Goal: Information Seeking & Learning: Learn about a topic

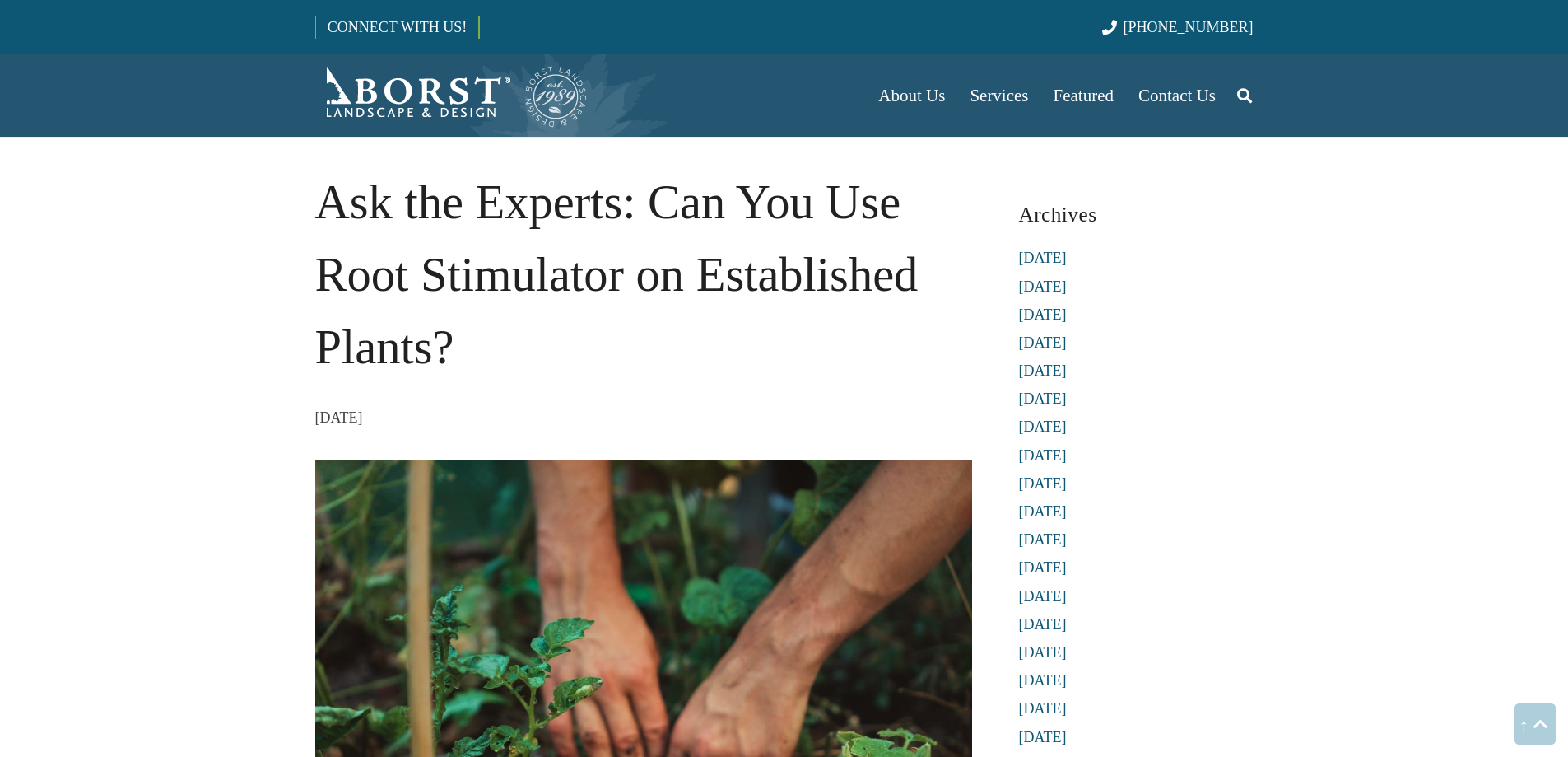
scroll to position [1279, 0]
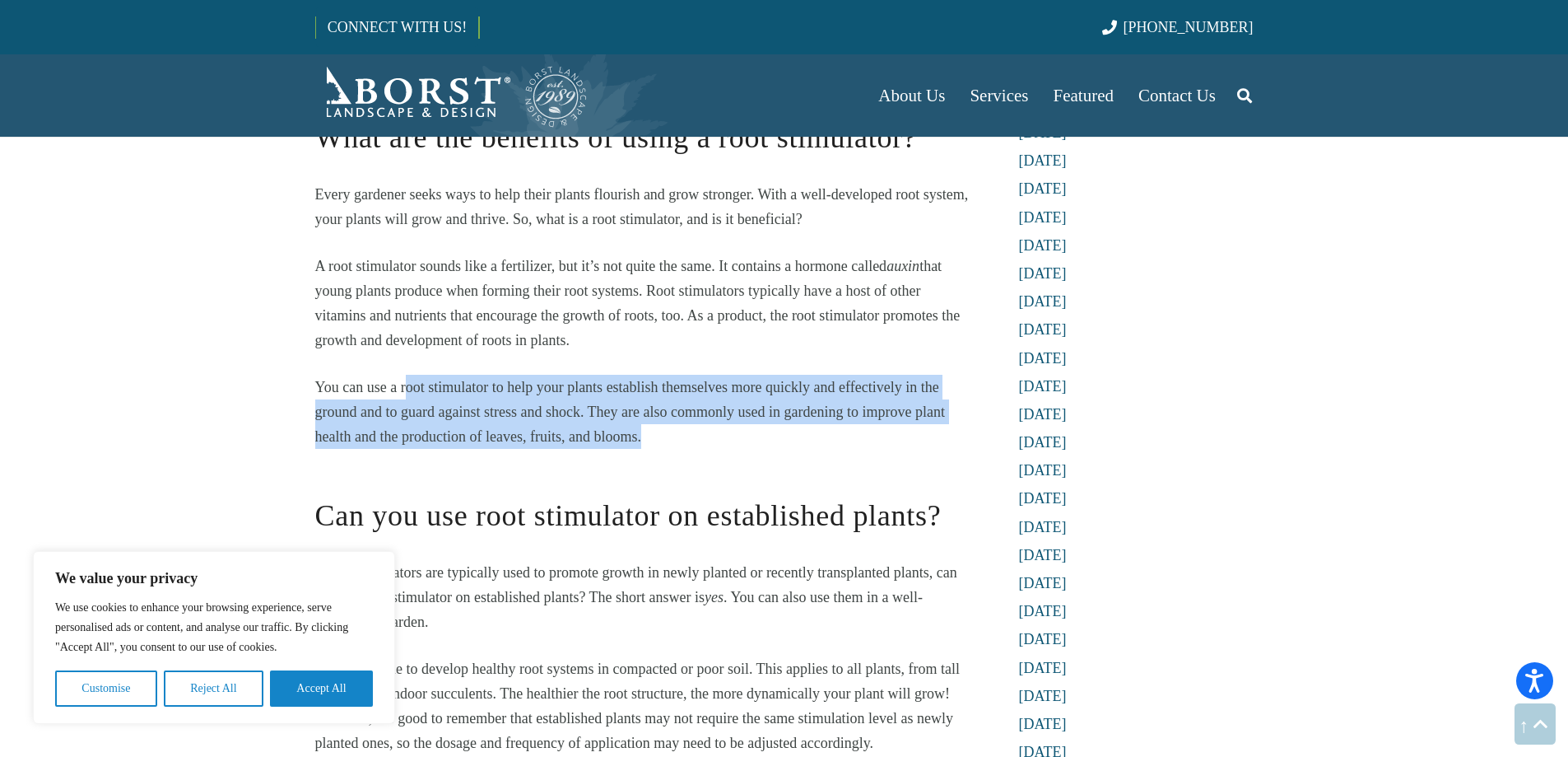
drag, startPoint x: 451, startPoint y: 395, endPoint x: 643, endPoint y: 433, distance: 195.7
click at [643, 433] on p "You can use a root stimulator to help your plants establish themselves more qui…" at bounding box center [643, 411] width 657 height 74
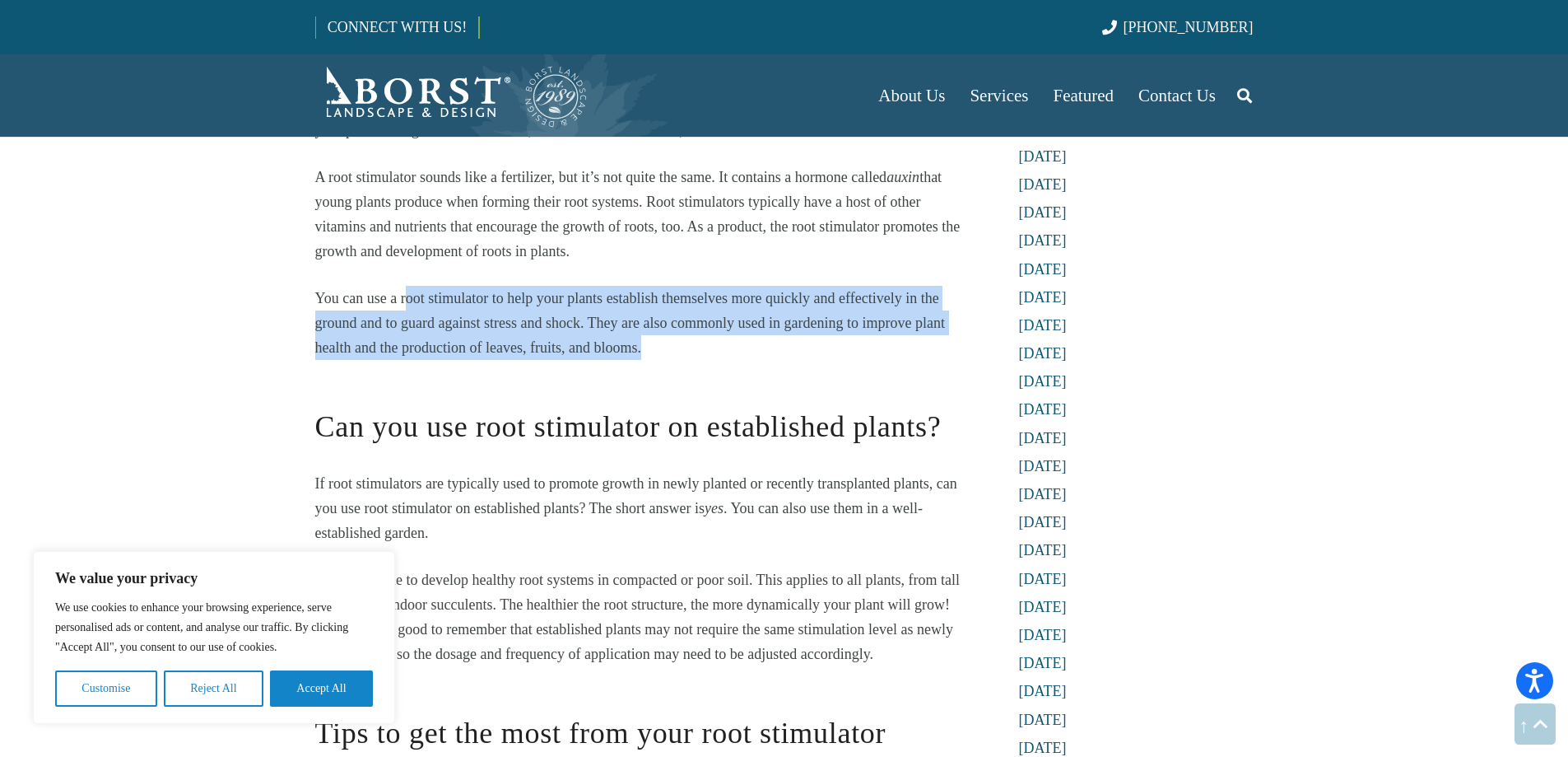
scroll to position [1527, 0]
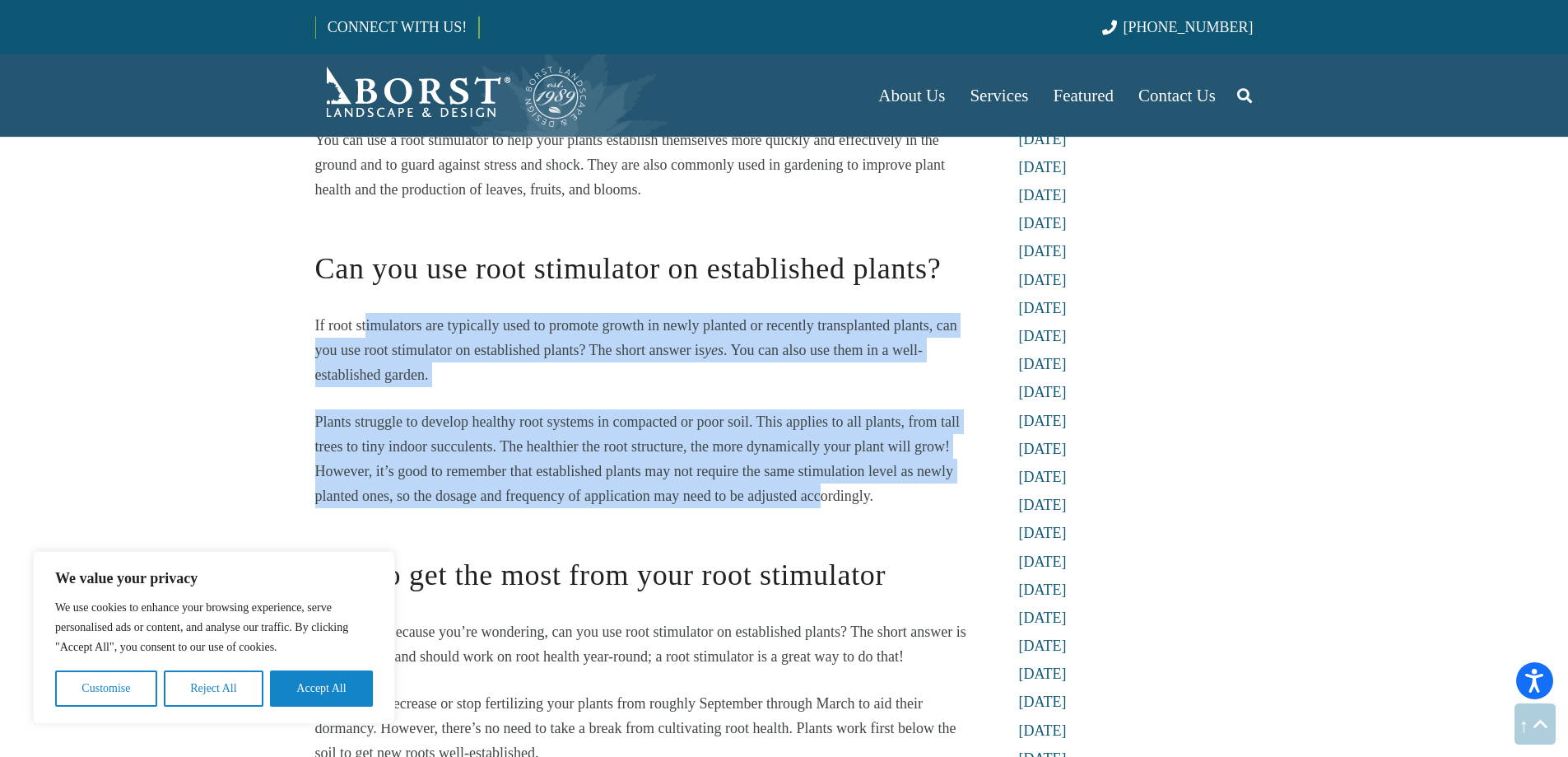
drag, startPoint x: 367, startPoint y: 329, endPoint x: 822, endPoint y: 486, distance: 481.3
click at [822, 486] on div "[PERSON_NAME] tackles the question, “ can you use root stimulator on establishe…" at bounding box center [643, 133] width 657 height 2400
click at [591, 456] on p "Plants struggle to develop healthy root systems in compacted or poor soil. This…" at bounding box center [643, 459] width 657 height 99
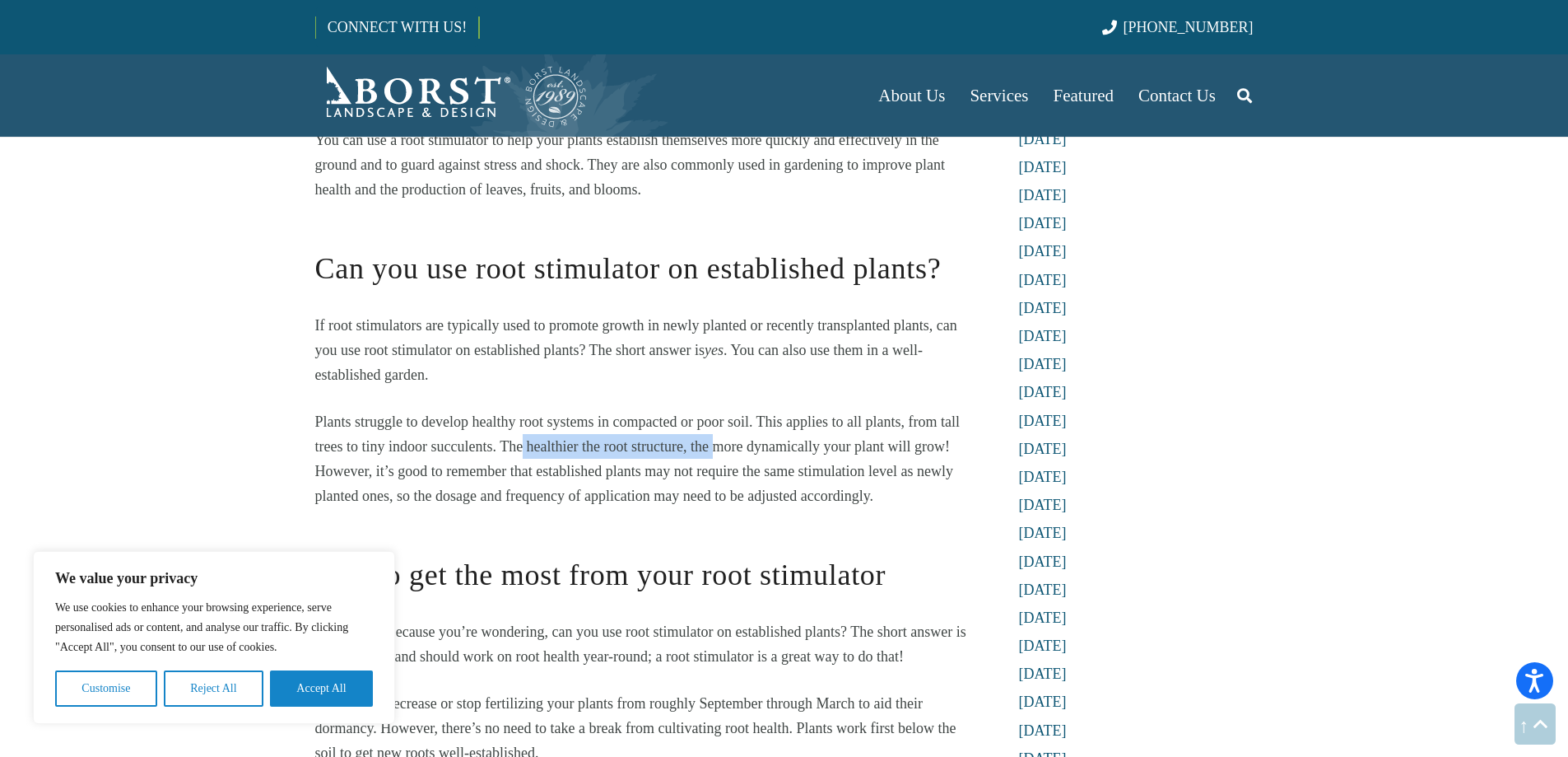
drag, startPoint x: 524, startPoint y: 451, endPoint x: 773, endPoint y: 462, distance: 249.2
click at [765, 461] on p "Plants struggle to develop healthy root systems in compacted or poor soil. This…" at bounding box center [643, 459] width 657 height 99
click at [809, 465] on span "Plants struggle to develop healthy root systems in compacted or poor soil. This…" at bounding box center [637, 458] width 645 height 90
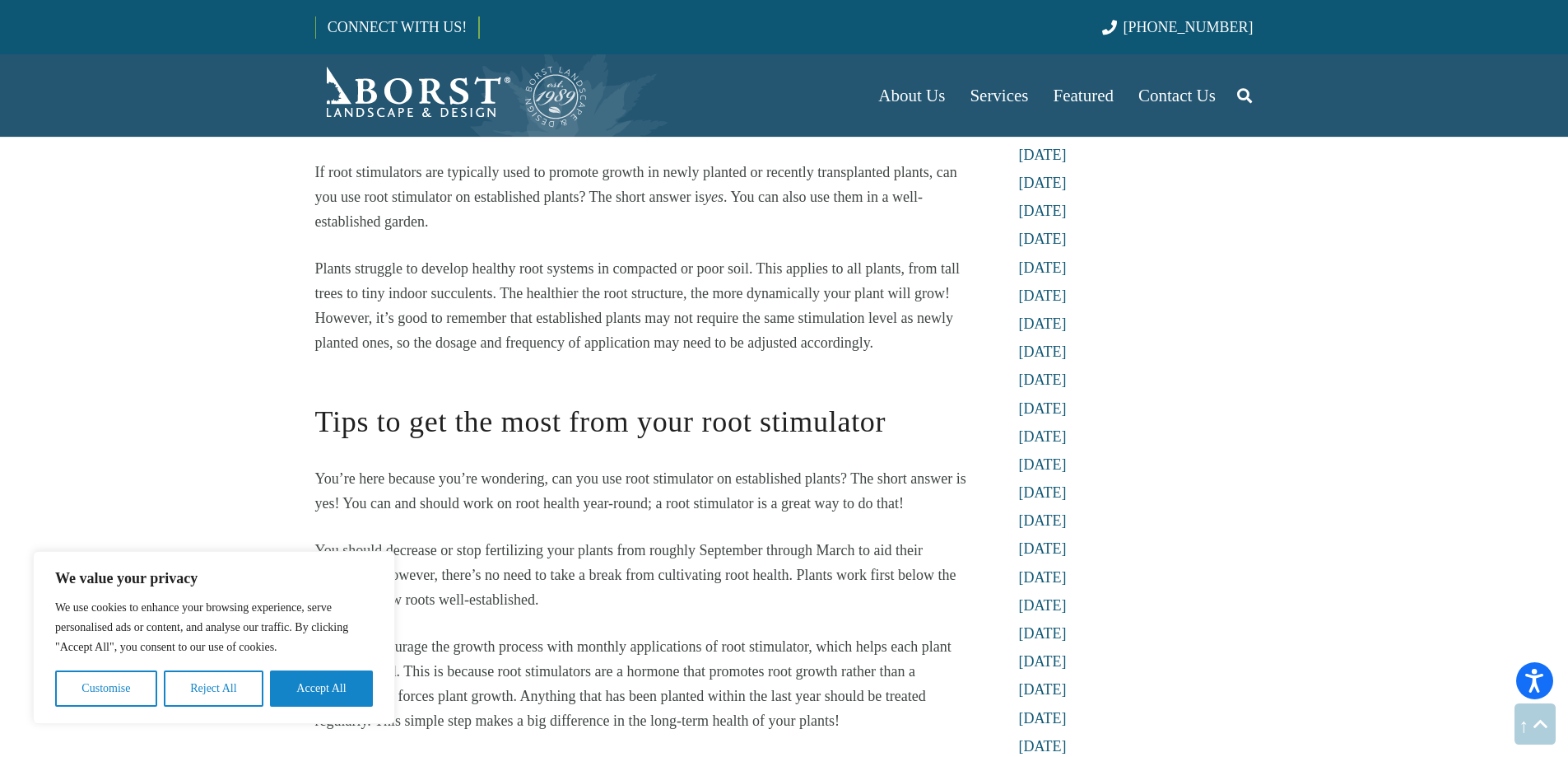
scroll to position [1856, 0]
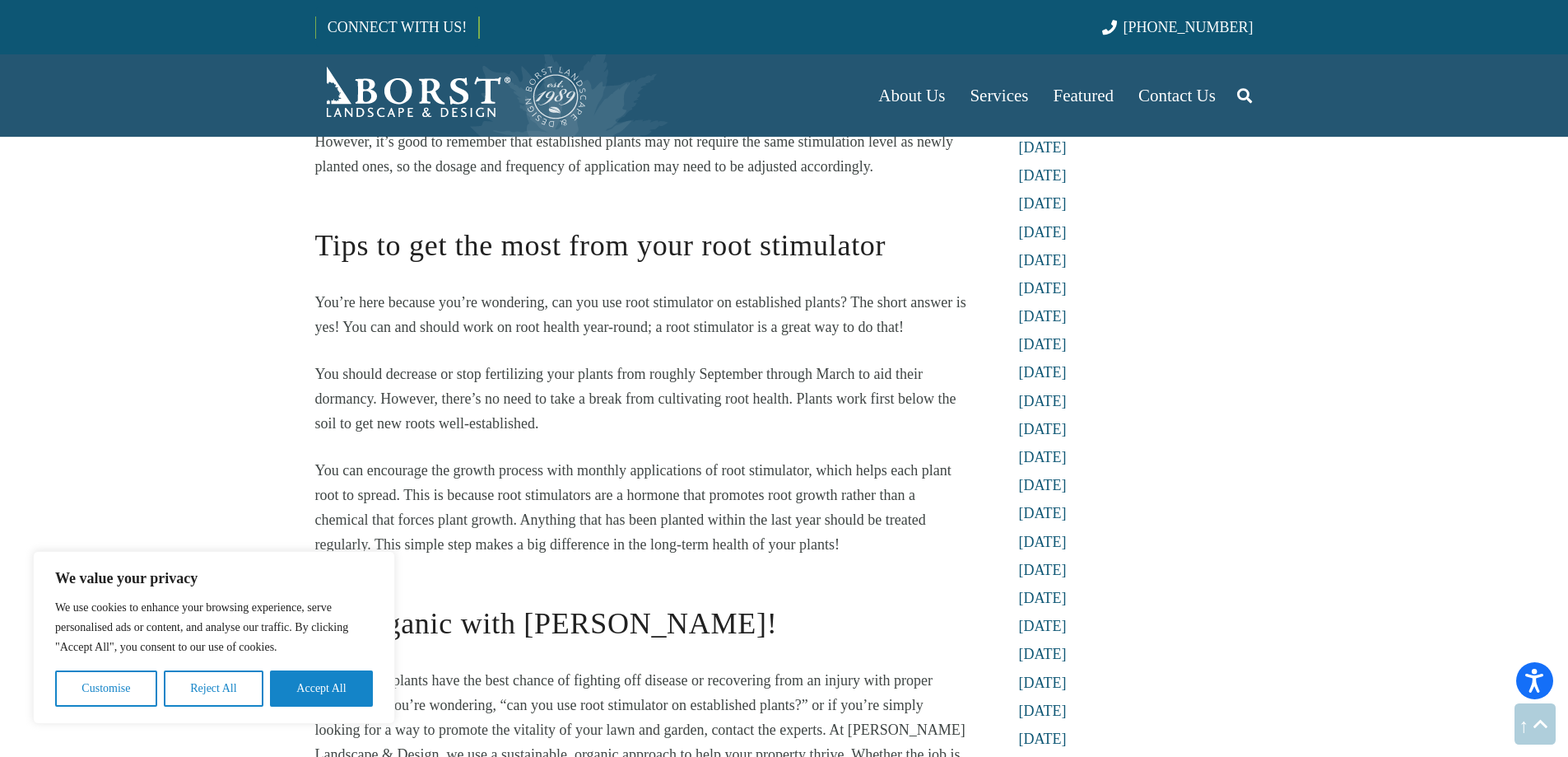
drag, startPoint x: 360, startPoint y: 372, endPoint x: 564, endPoint y: 428, distance: 211.5
click at [564, 428] on p "You should decrease or stop fertilizing your plants from roughly September thro…" at bounding box center [643, 398] width 657 height 74
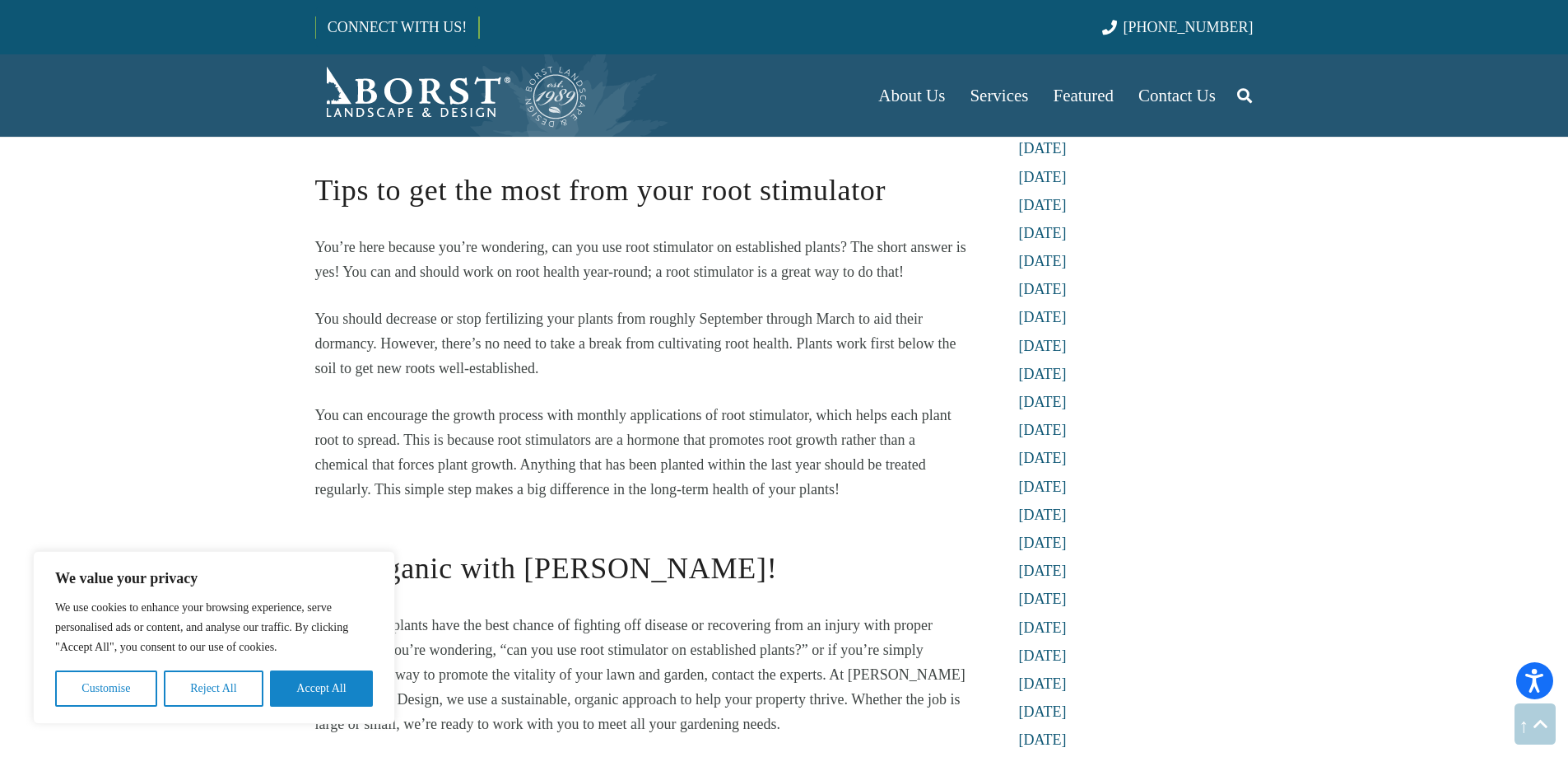
scroll to position [1938, 0]
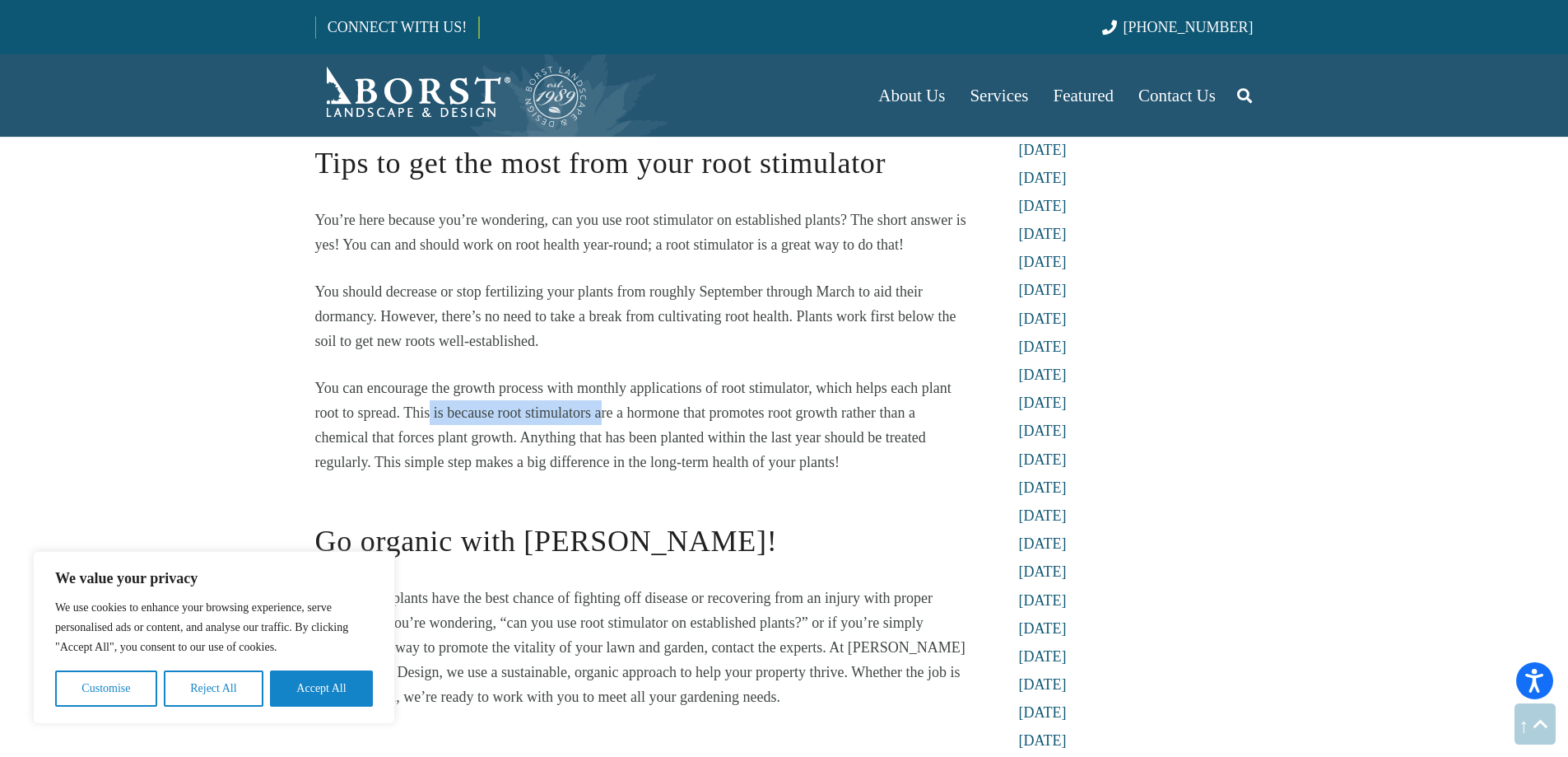
drag, startPoint x: 471, startPoint y: 409, endPoint x: 684, endPoint y: 417, distance: 213.2
click at [622, 415] on p "You can encourage the growth process with monthly applications of root stimulat…" at bounding box center [643, 425] width 657 height 99
click at [686, 418] on span "You can encourage the growth process with monthly applications of root stimulat…" at bounding box center [633, 424] width 636 height 90
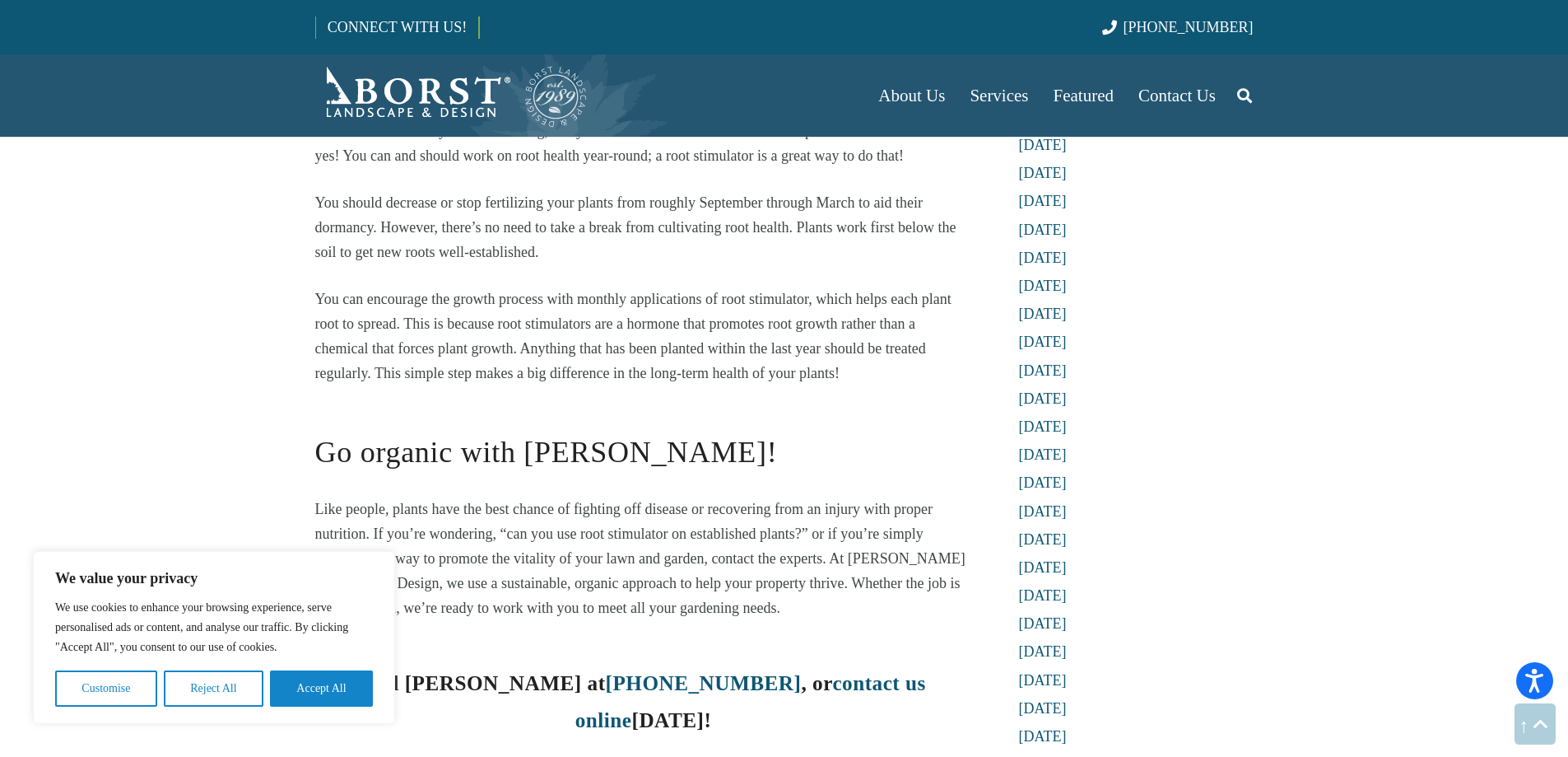
scroll to position [2103, 0]
